Goal: Transaction & Acquisition: Purchase product/service

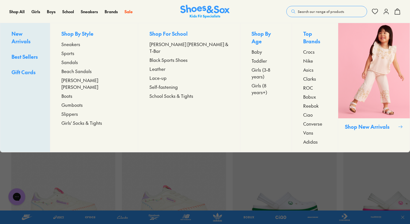
click at [78, 60] on span "Sandals" at bounding box center [69, 62] width 17 height 7
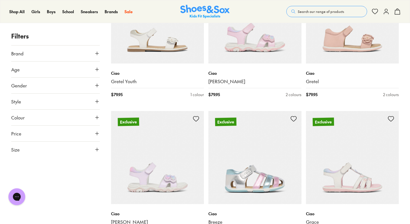
scroll to position [1008, 0]
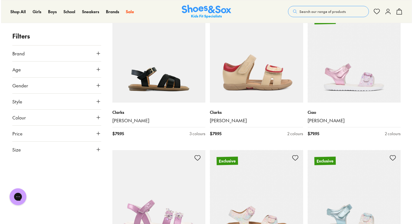
scroll to position [2381, 0]
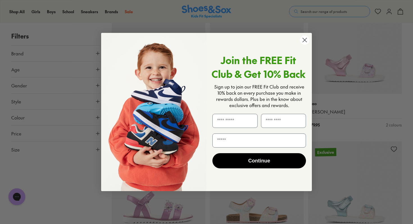
click at [304, 40] on icon "Close dialog" at bounding box center [305, 40] width 4 height 4
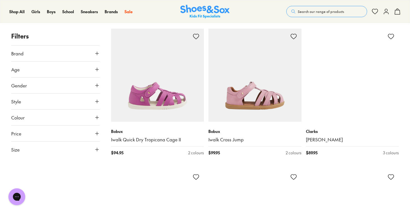
scroll to position [3093, 0]
